Goal: Task Accomplishment & Management: Use online tool/utility

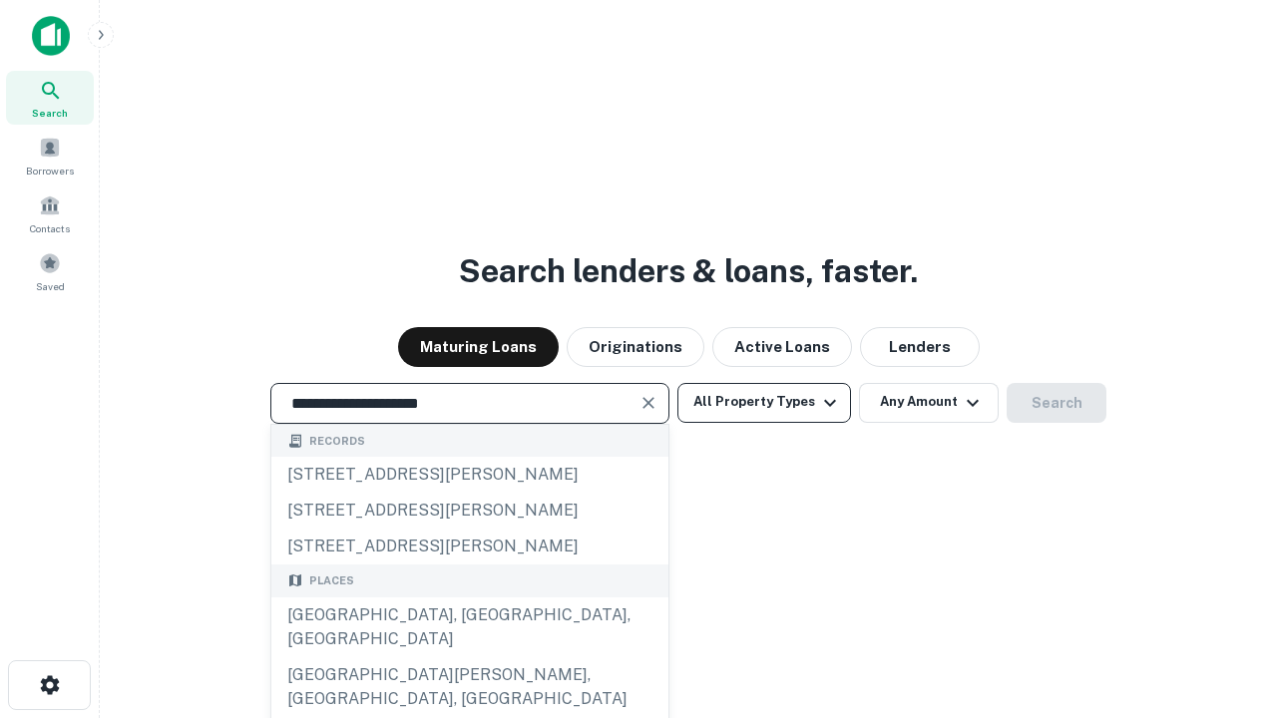
click at [469, 657] on div "[GEOGRAPHIC_DATA], [GEOGRAPHIC_DATA], [GEOGRAPHIC_DATA]" at bounding box center [469, 627] width 397 height 60
click at [764, 402] on button "All Property Types" at bounding box center [764, 403] width 174 height 40
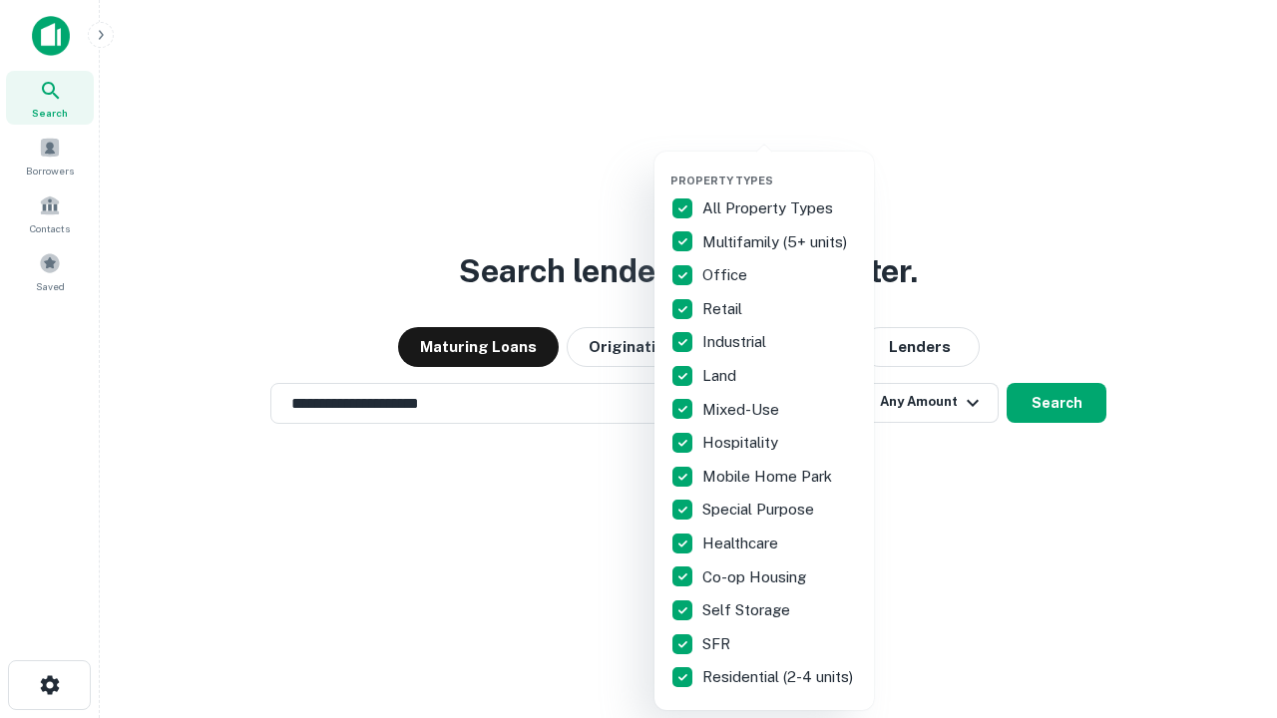
type input "**********"
click at [780, 168] on button "button" at bounding box center [779, 168] width 219 height 1
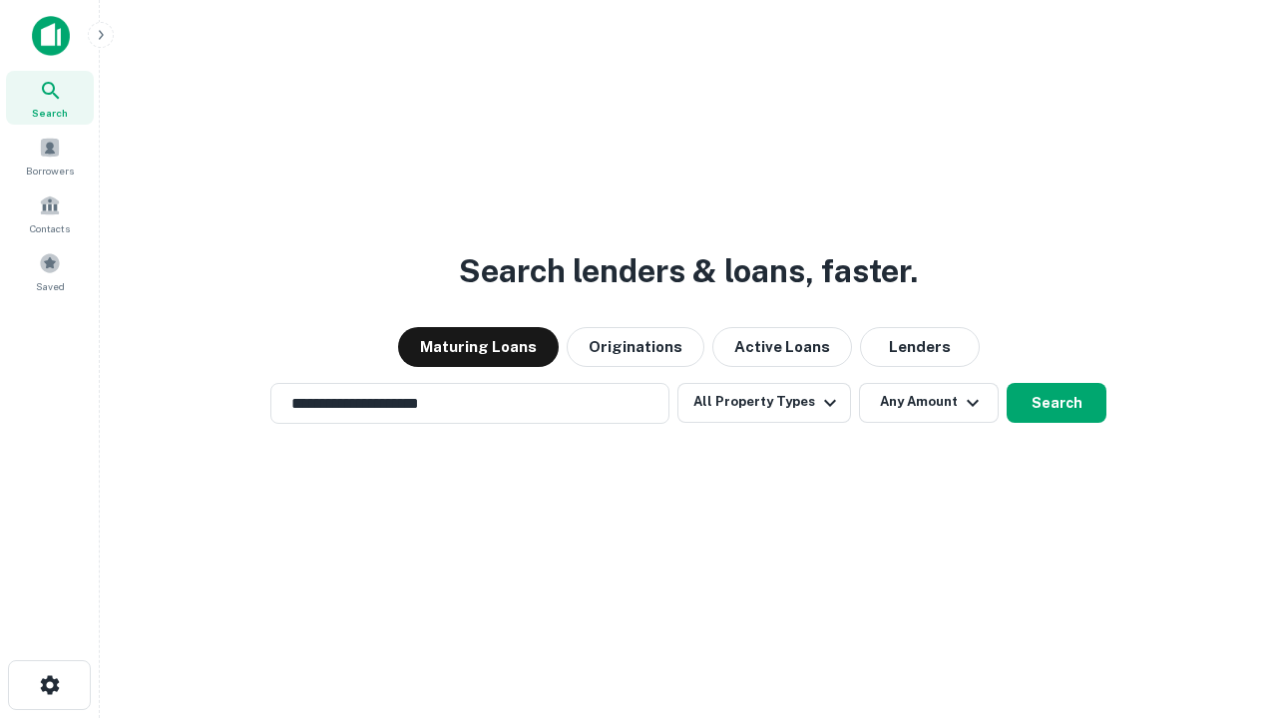
scroll to position [31, 0]
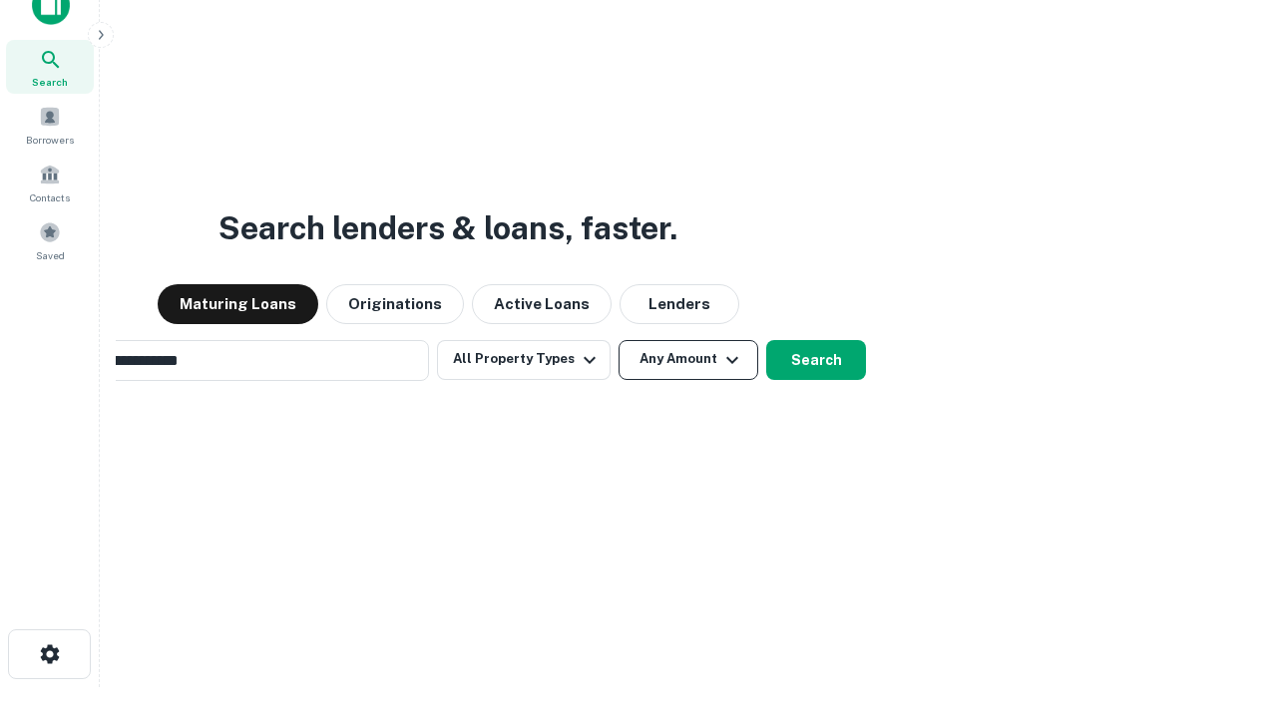
click at [618, 340] on button "Any Amount" at bounding box center [688, 360] width 140 height 40
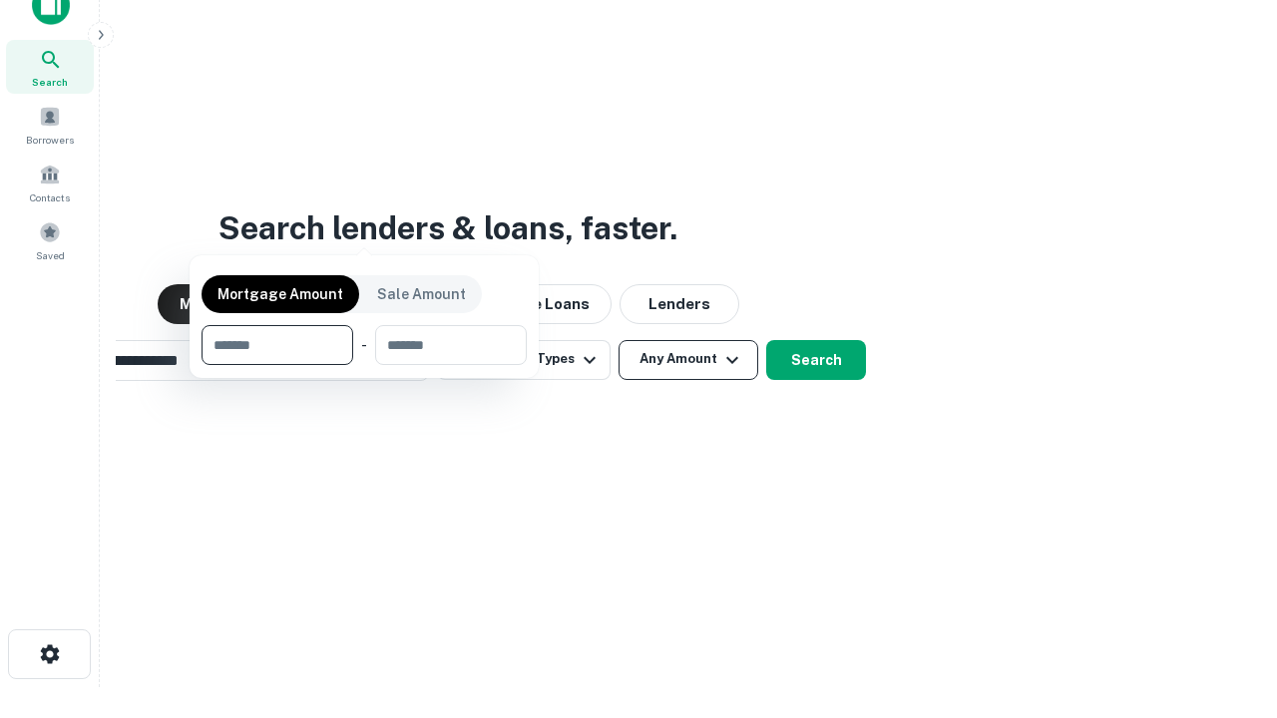
scroll to position [32, 0]
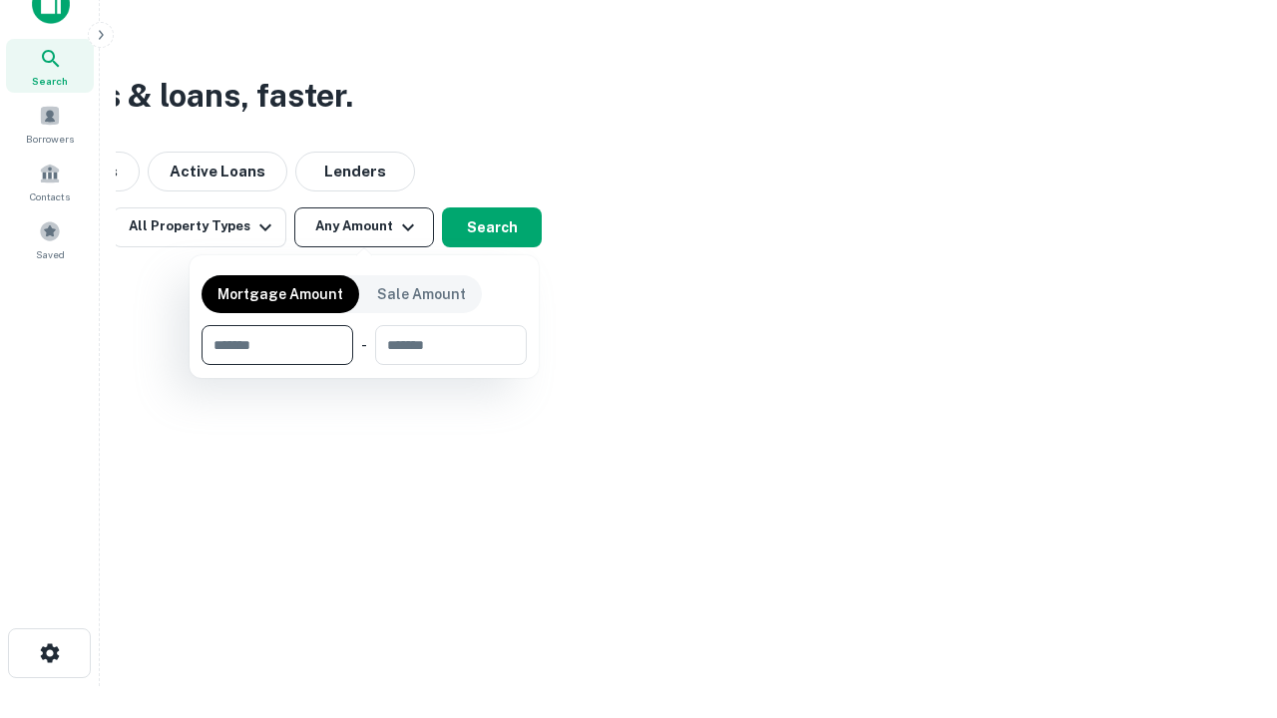
type input "*******"
click at [364, 365] on button "button" at bounding box center [363, 365] width 325 height 1
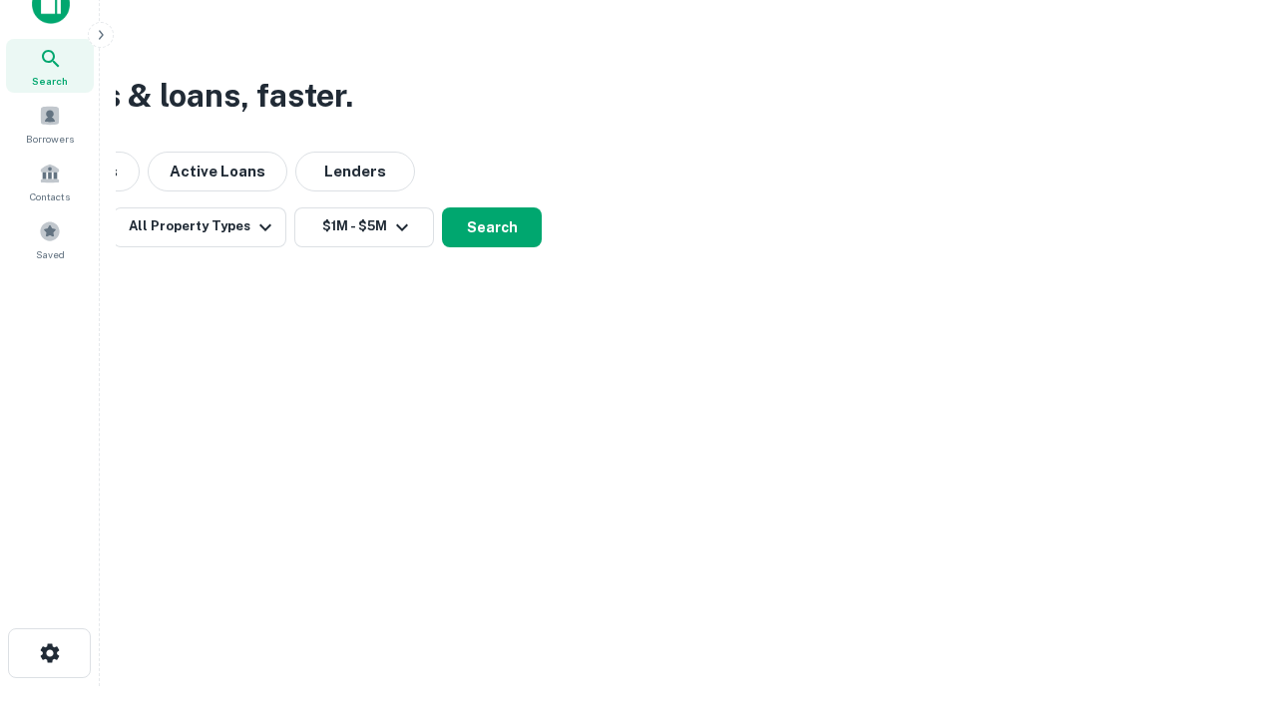
scroll to position [31, 0]
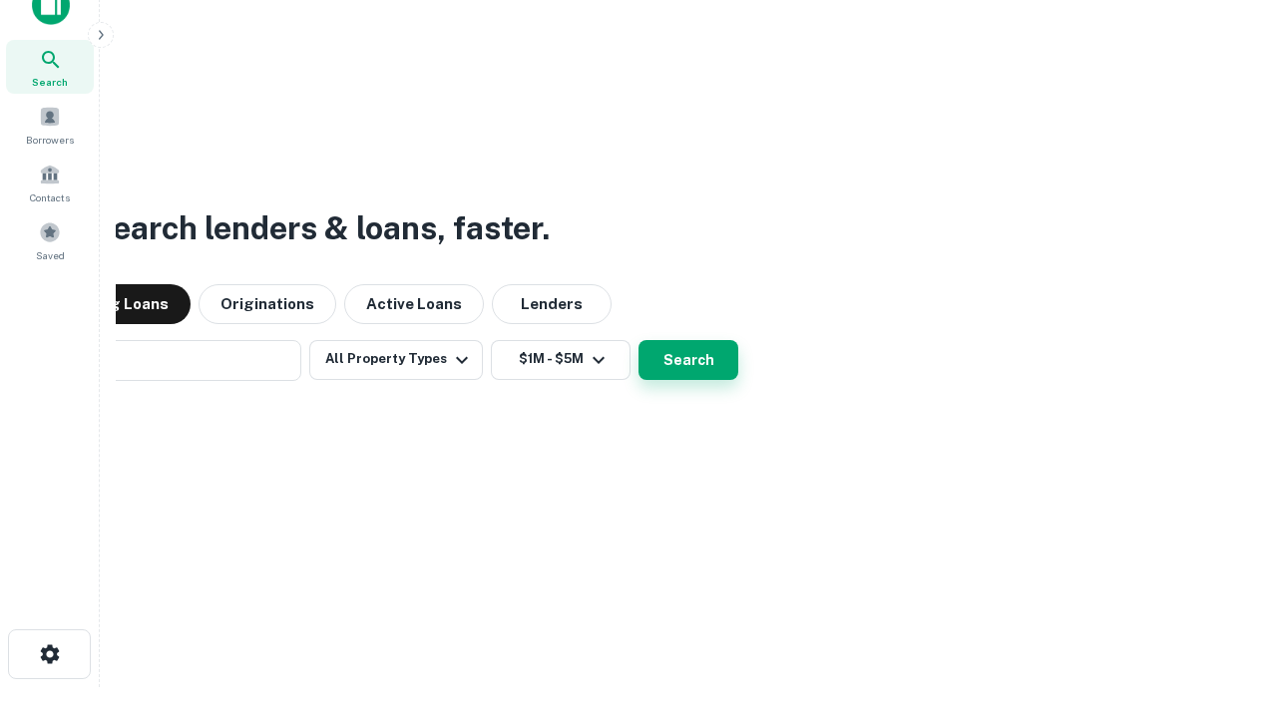
click at [638, 340] on button "Search" at bounding box center [688, 360] width 100 height 40
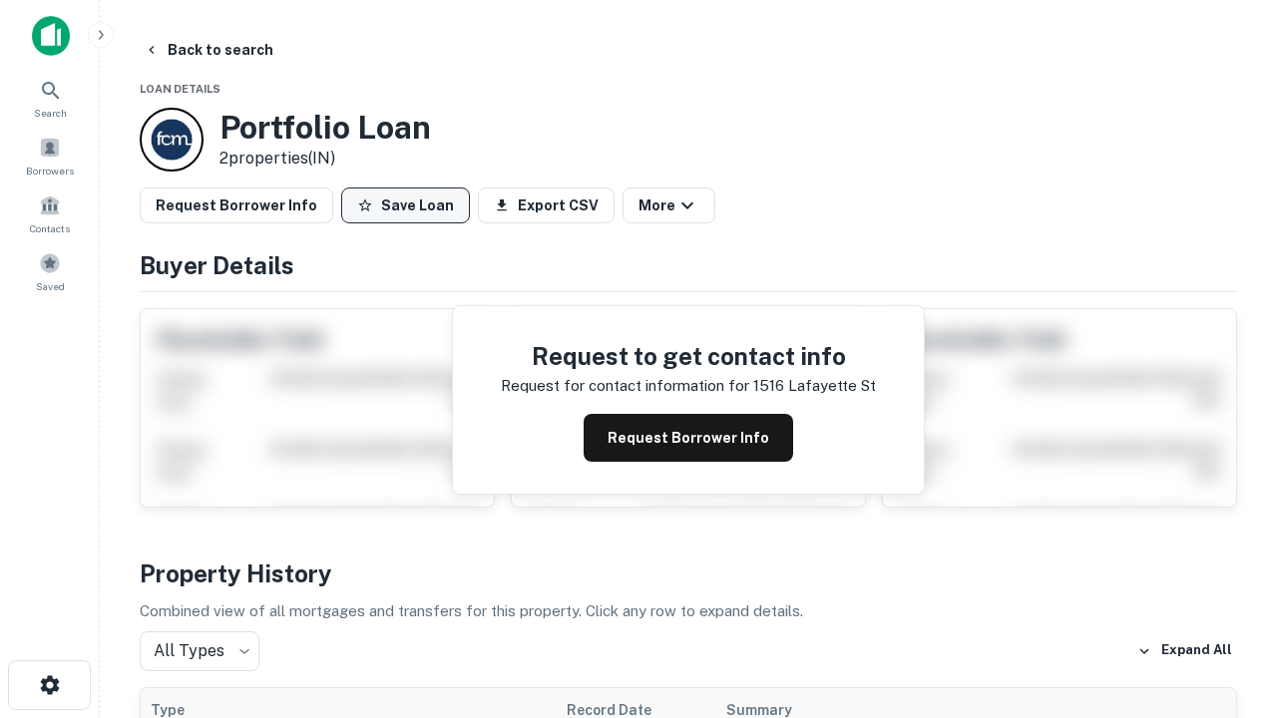
click at [405, 205] on button "Save Loan" at bounding box center [405, 206] width 129 height 36
click at [410, 205] on button "Loan Saved" at bounding box center [410, 206] width 138 height 36
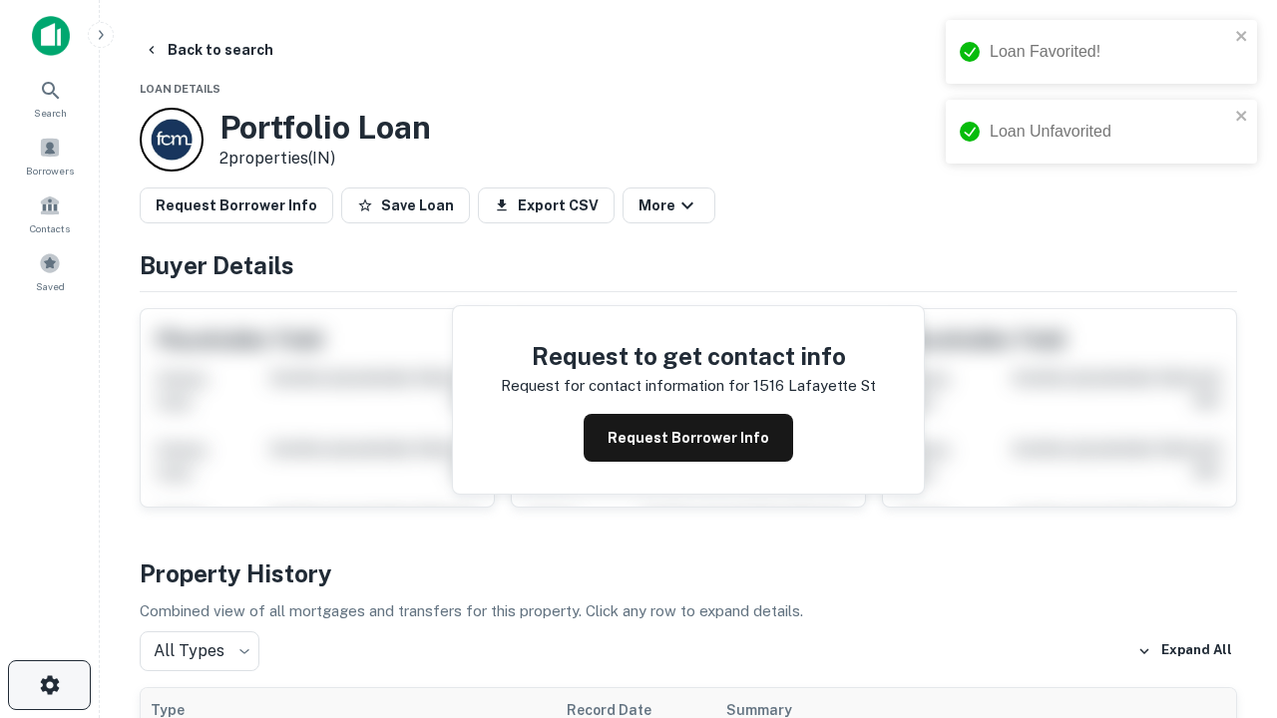
click at [49, 685] on icon "button" at bounding box center [50, 685] width 24 height 24
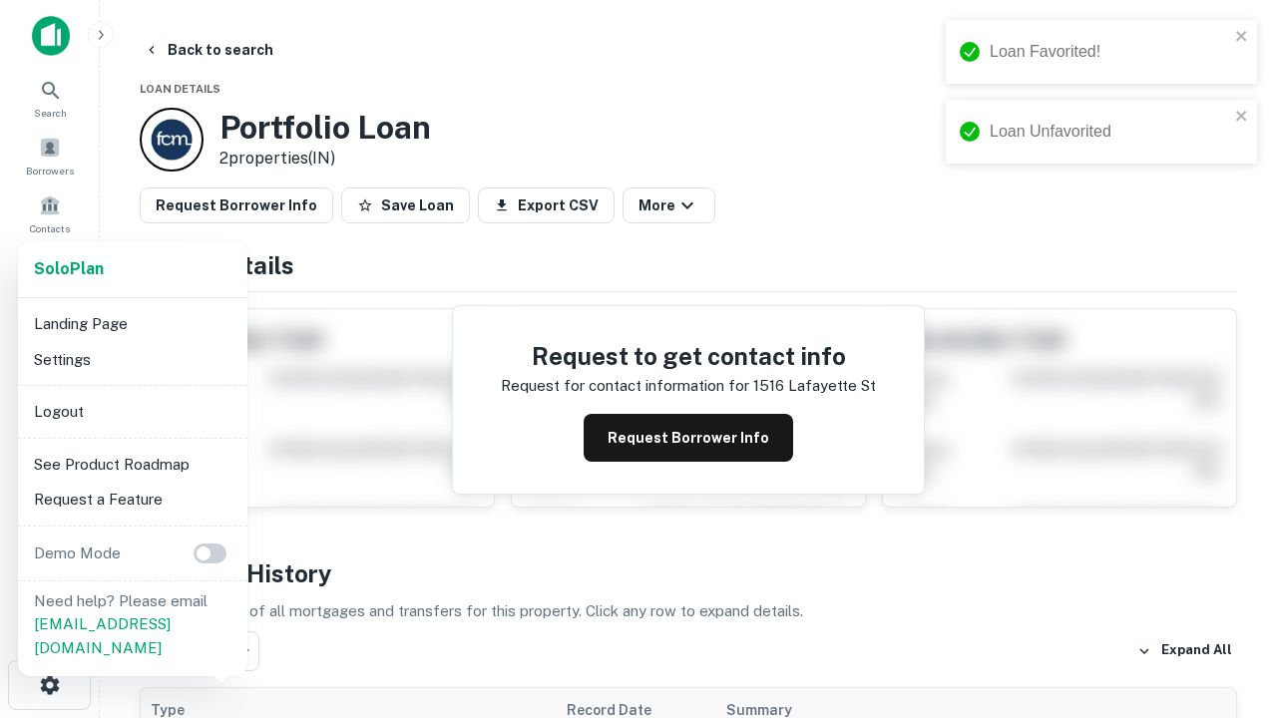
click at [132, 411] on li "Logout" at bounding box center [132, 412] width 213 height 36
